Goal: Information Seeking & Learning: Understand process/instructions

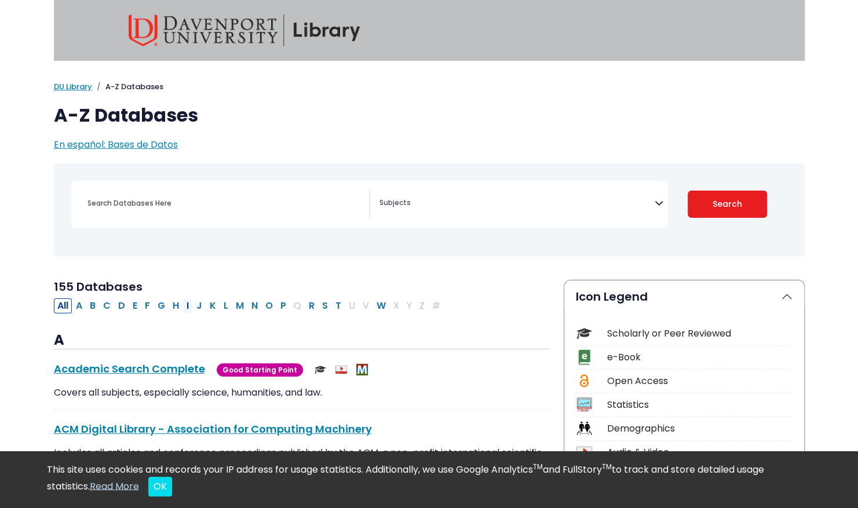
click at [184, 303] on button "I" at bounding box center [187, 305] width 9 height 15
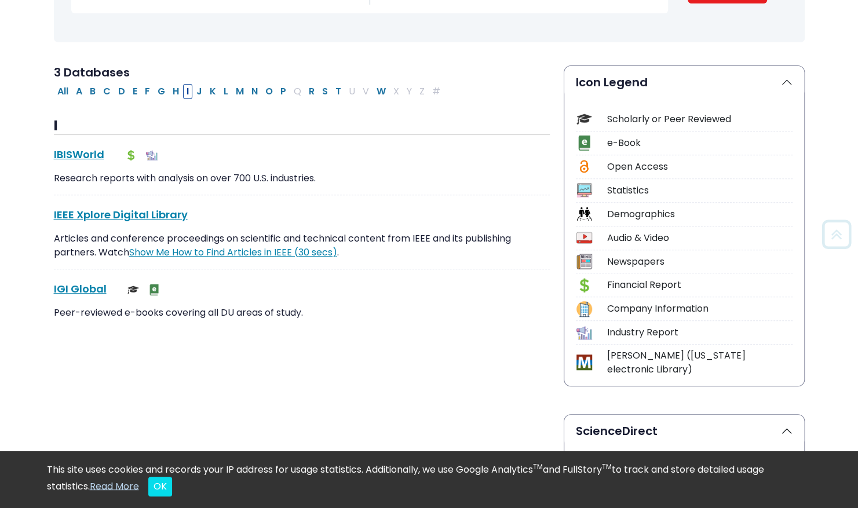
scroll to position [217, 0]
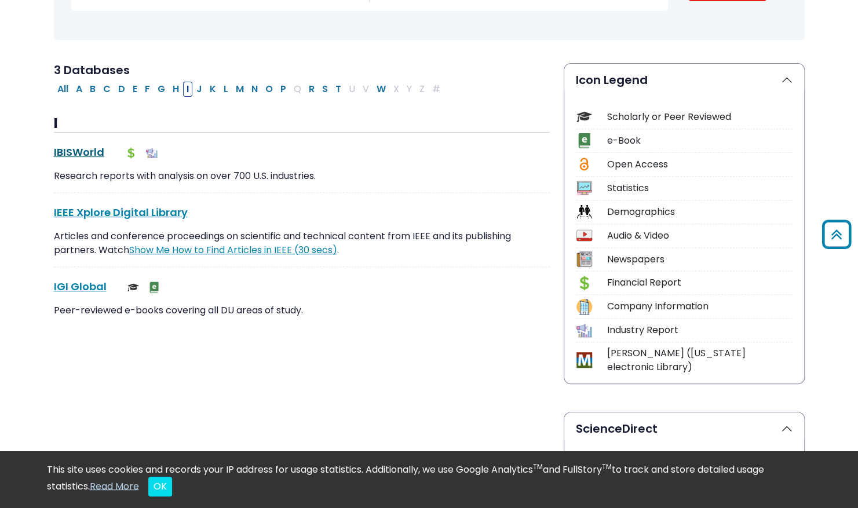
click at [83, 151] on link "IBISWorld This link opens in a new window" at bounding box center [79, 152] width 50 height 14
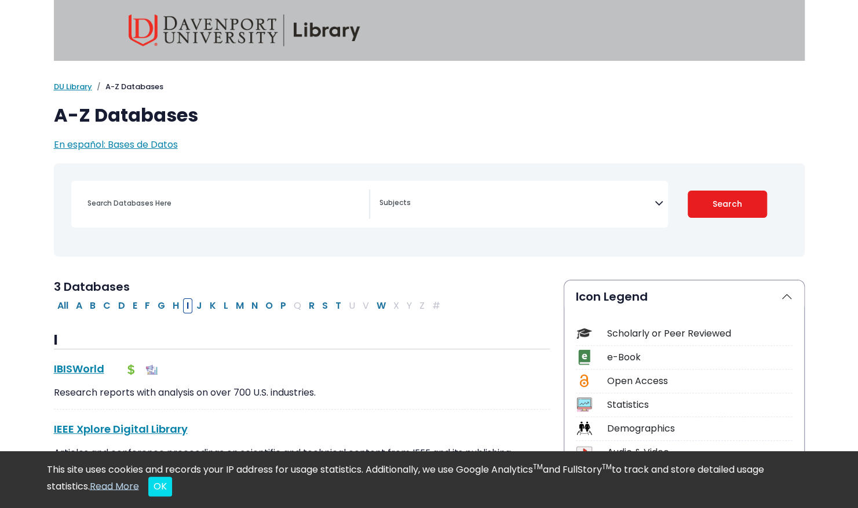
select select "Database Subject Filter"
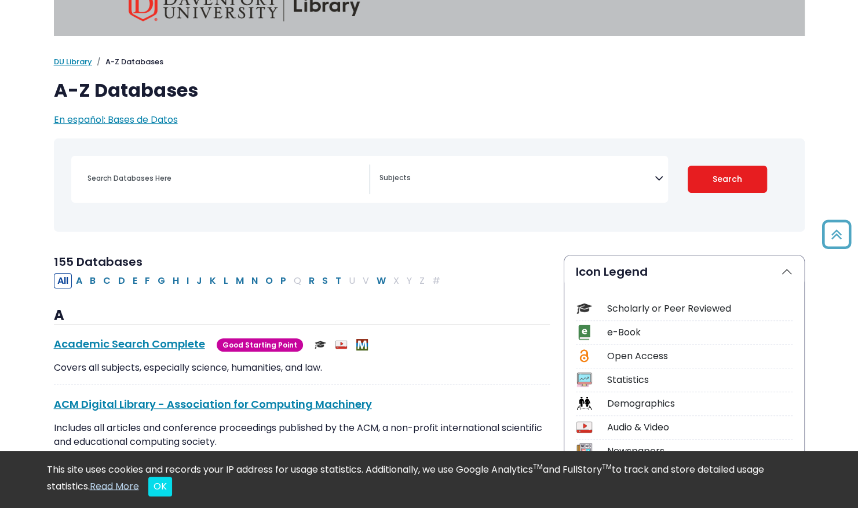
scroll to position [22, 0]
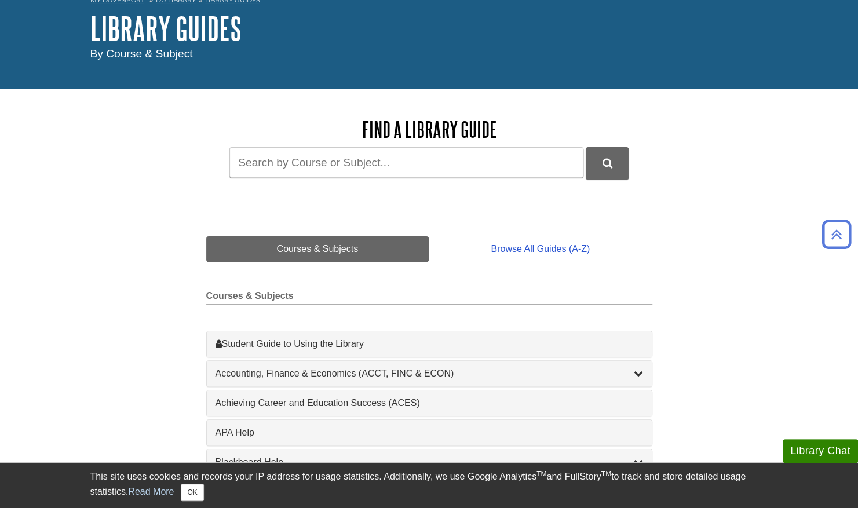
scroll to position [57, 0]
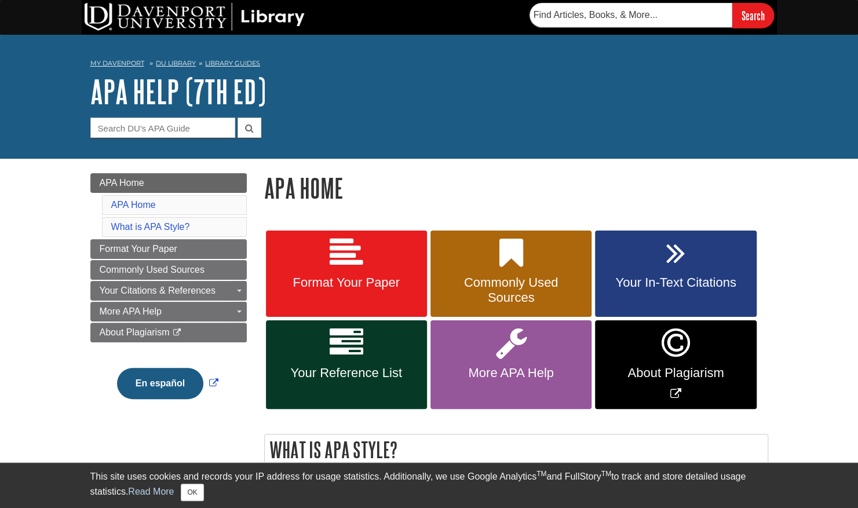
scroll to position [23, 0]
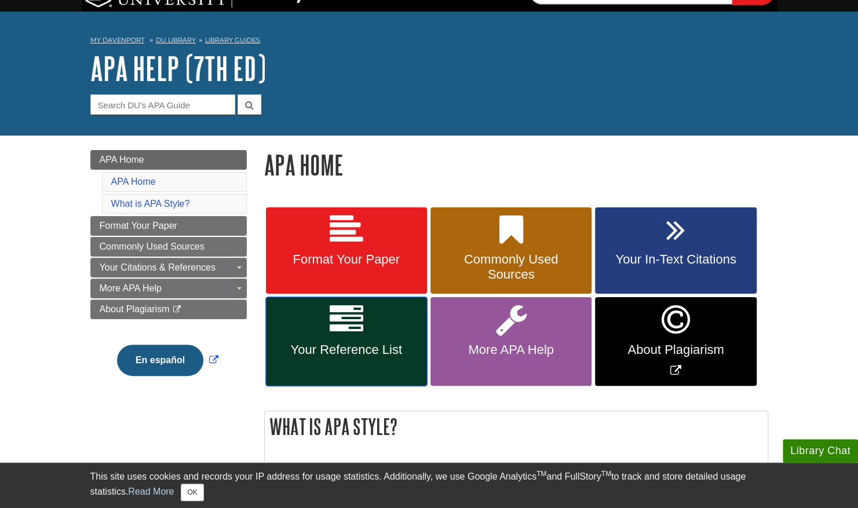
click at [329, 359] on link "Your Reference List" at bounding box center [346, 341] width 161 height 89
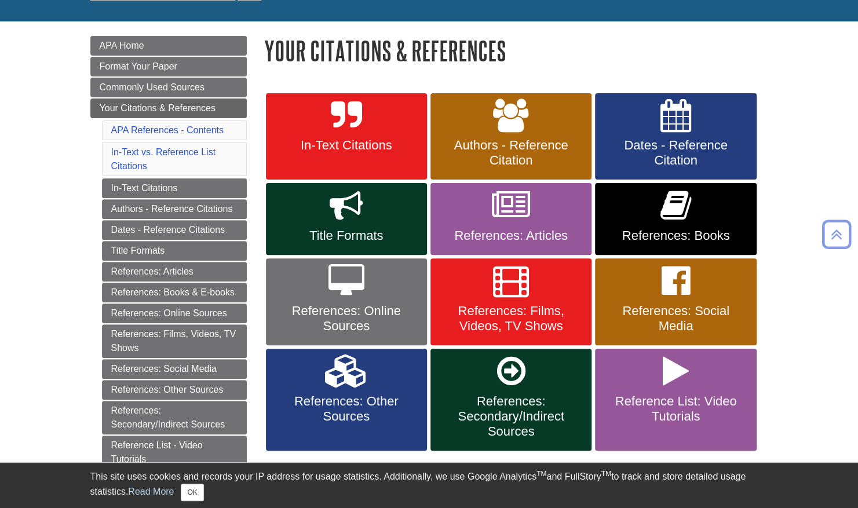
scroll to position [140, 0]
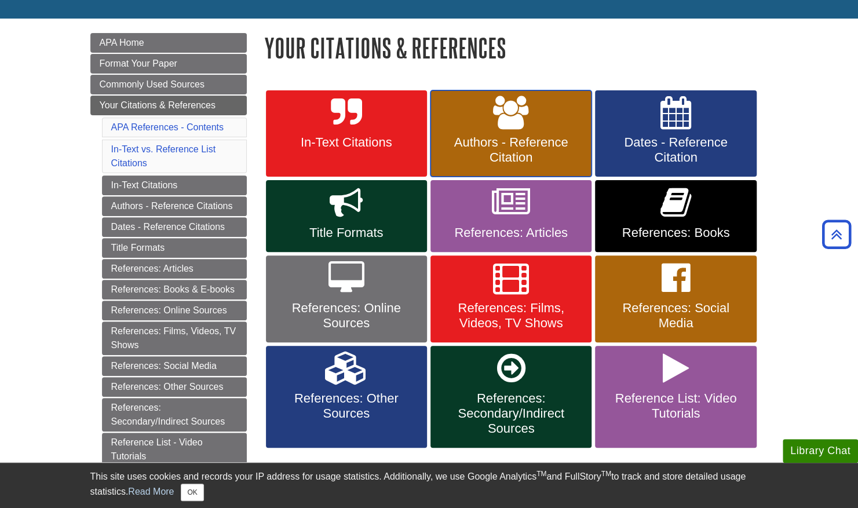
click at [530, 144] on span "Authors - Reference Citation" at bounding box center [511, 150] width 144 height 30
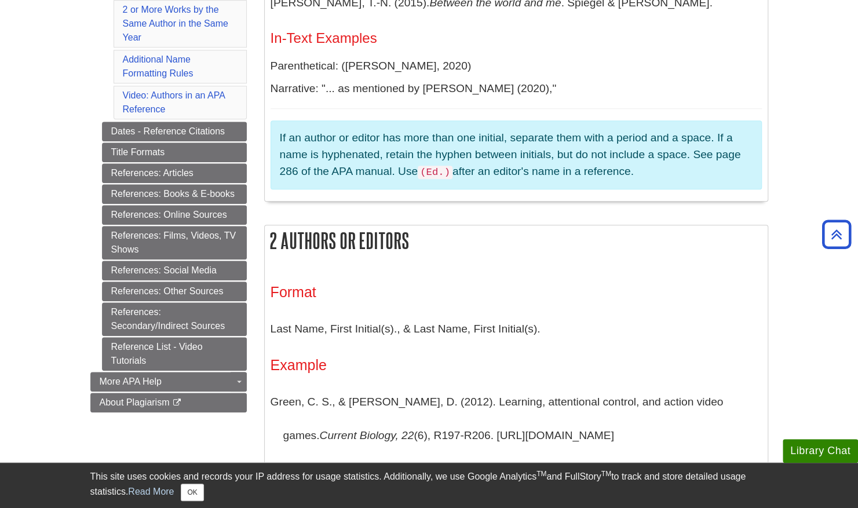
scroll to position [481, 0]
click at [182, 287] on link "References: Other Sources" at bounding box center [174, 292] width 145 height 20
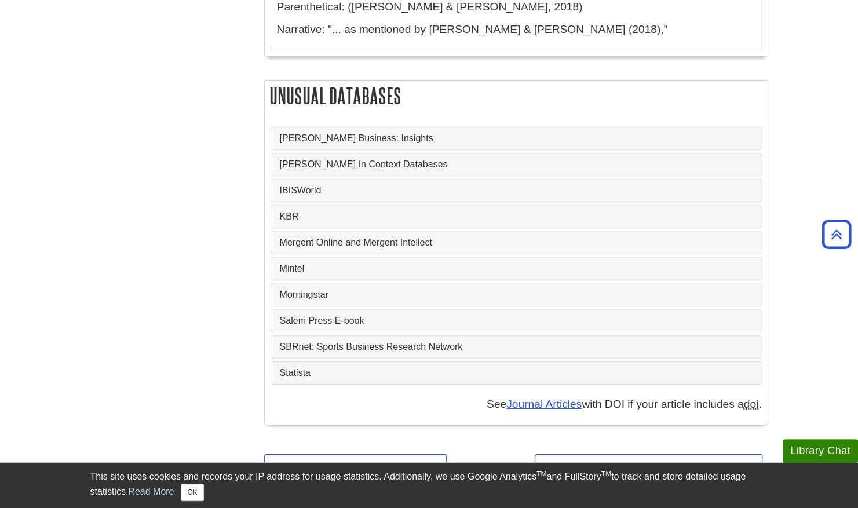
scroll to position [4499, 0]
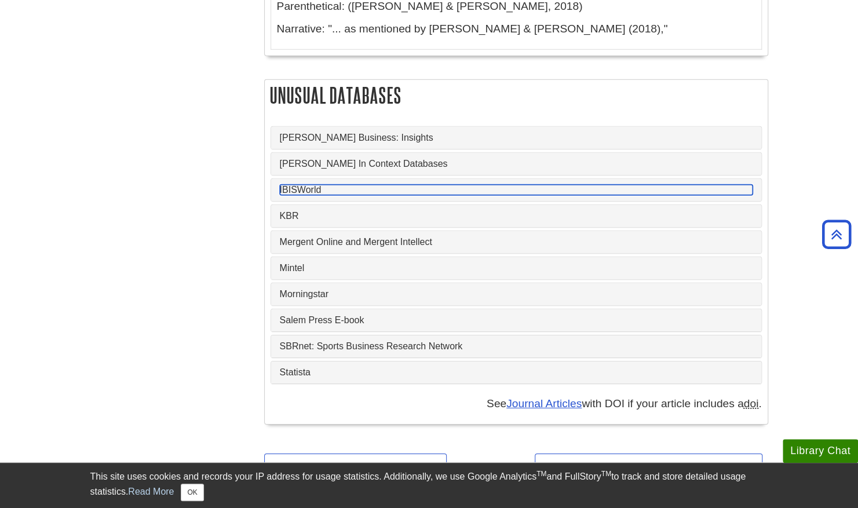
click at [317, 185] on link "IBISWorld" at bounding box center [516, 190] width 473 height 10
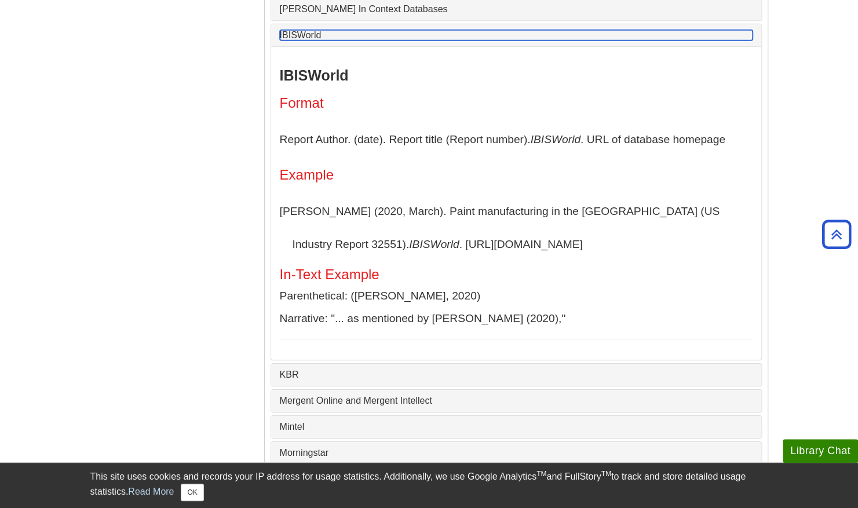
scroll to position [4654, 0]
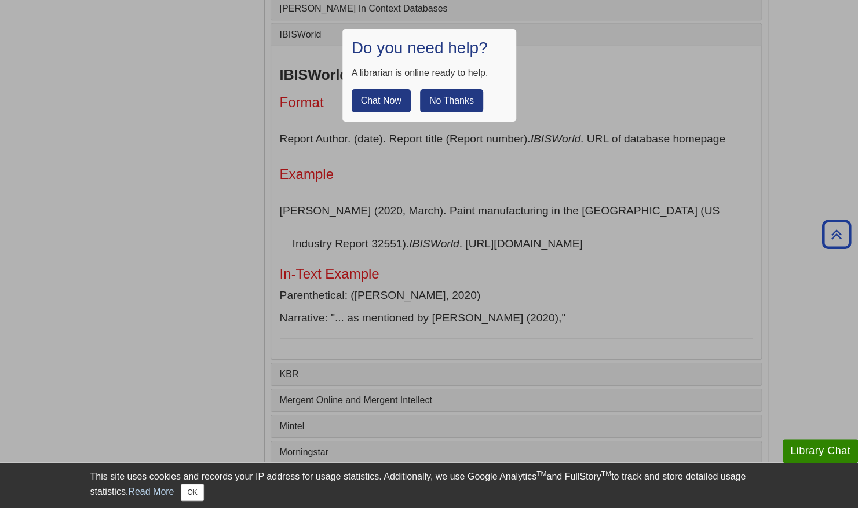
click at [458, 100] on button "No Thanks" at bounding box center [451, 100] width 63 height 23
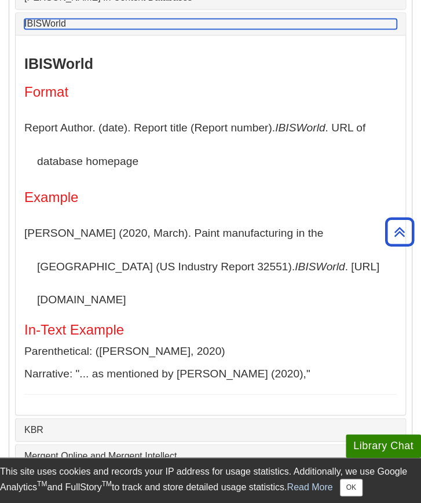
scroll to position [5601, 0]
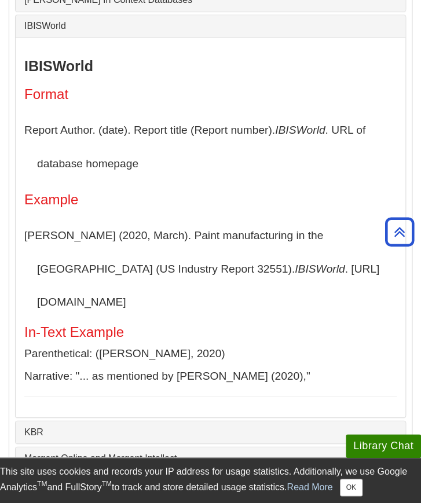
drag, startPoint x: 295, startPoint y: 229, endPoint x: 171, endPoint y: 232, distance: 123.4
click at [171, 232] on p "[PERSON_NAME] (2020, March). Paint manufacturing in the [GEOGRAPHIC_DATA] (US I…" at bounding box center [210, 268] width 372 height 100
copy p "[URL][DOMAIN_NAME]"
click at [207, 294] on div "IBISWorld Format Report Author. (date). Report title (Report number). IBISWorld…" at bounding box center [210, 227] width 372 height 339
